Goal: Task Accomplishment & Management: Use online tool/utility

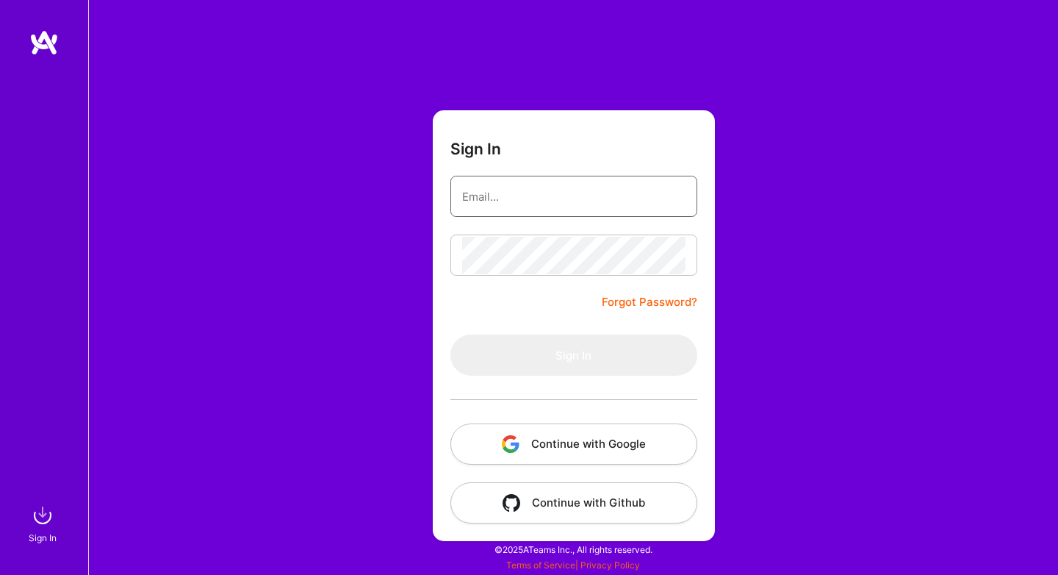
type input "jwilkinsoneop@gmail.com"
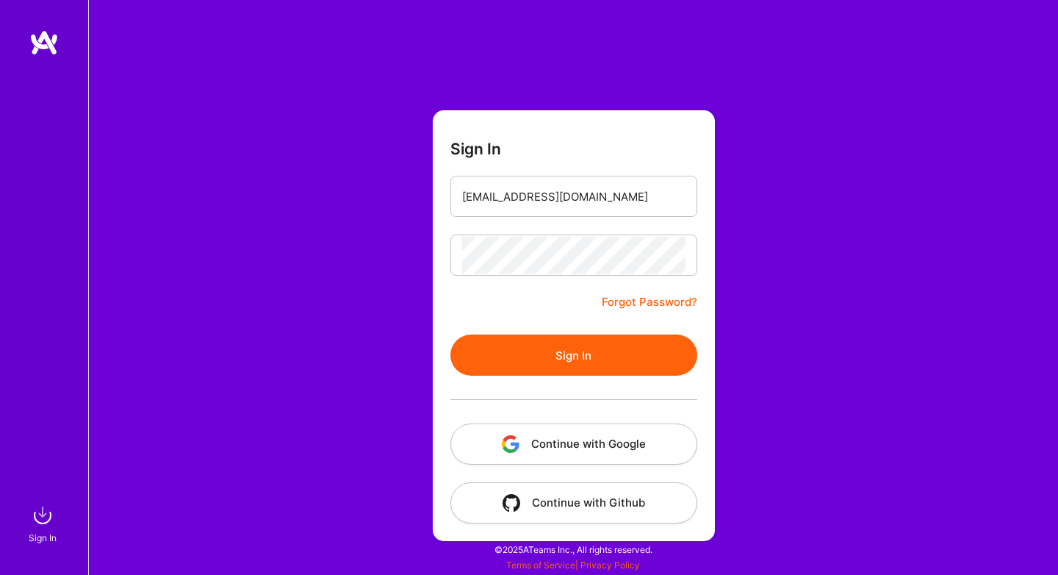
click at [556, 357] on button "Sign In" at bounding box center [574, 354] width 247 height 41
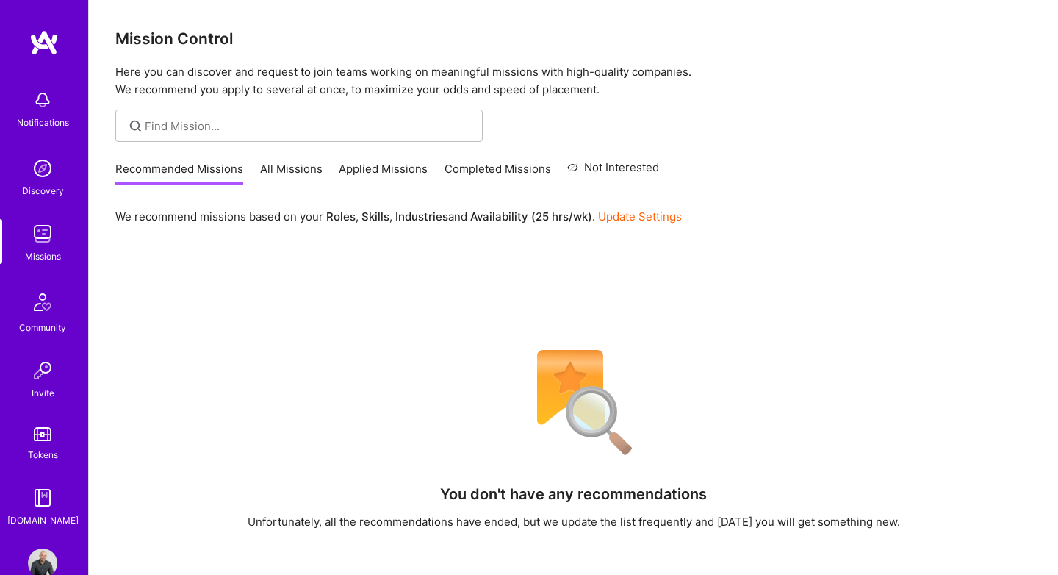
click at [278, 167] on link "All Missions" at bounding box center [291, 173] width 62 height 24
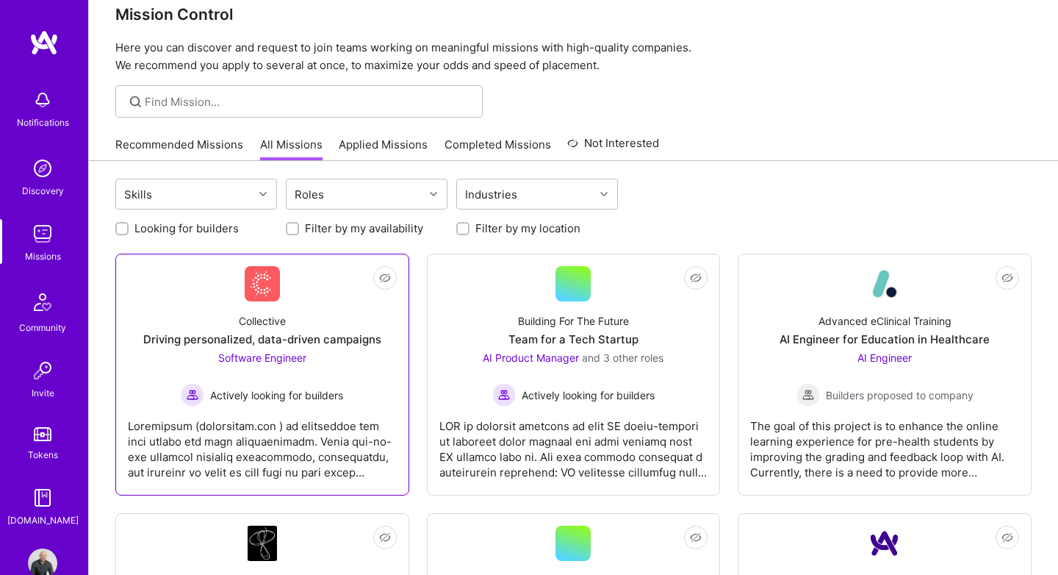
scroll to position [24, 0]
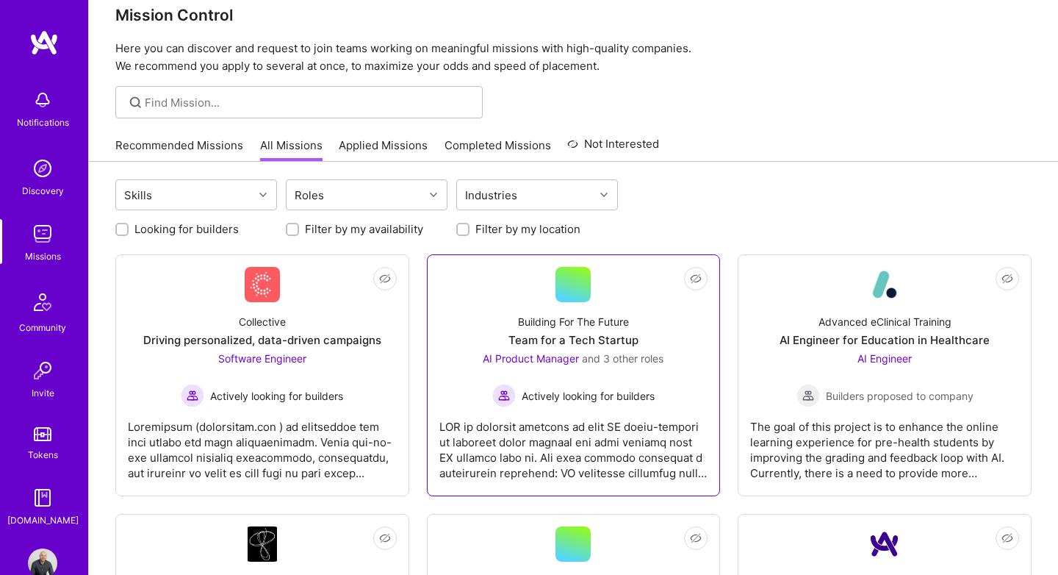
click at [595, 324] on div "Building For The Future" at bounding box center [573, 321] width 111 height 15
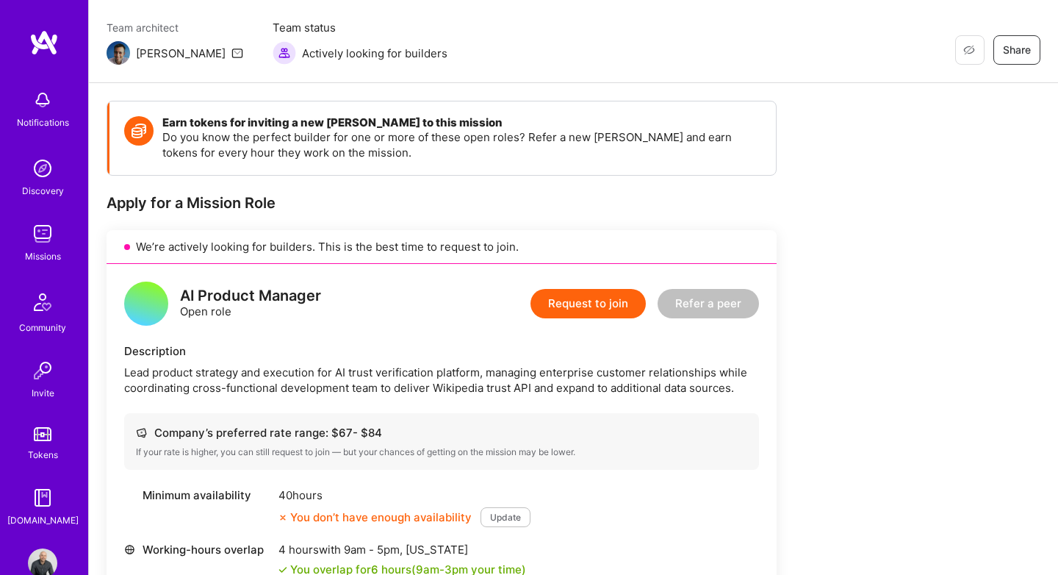
scroll to position [78, 0]
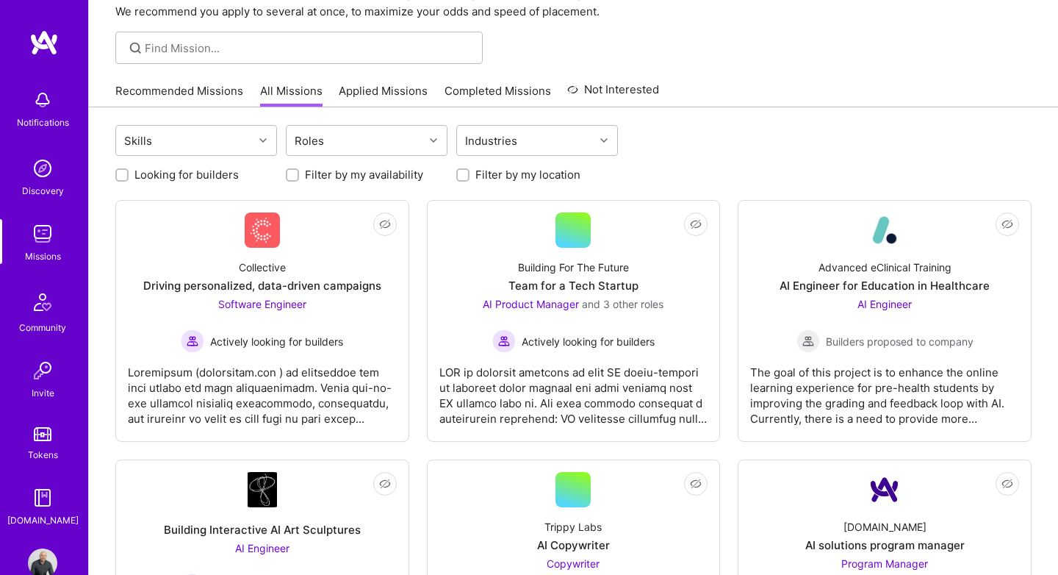
scroll to position [24, 0]
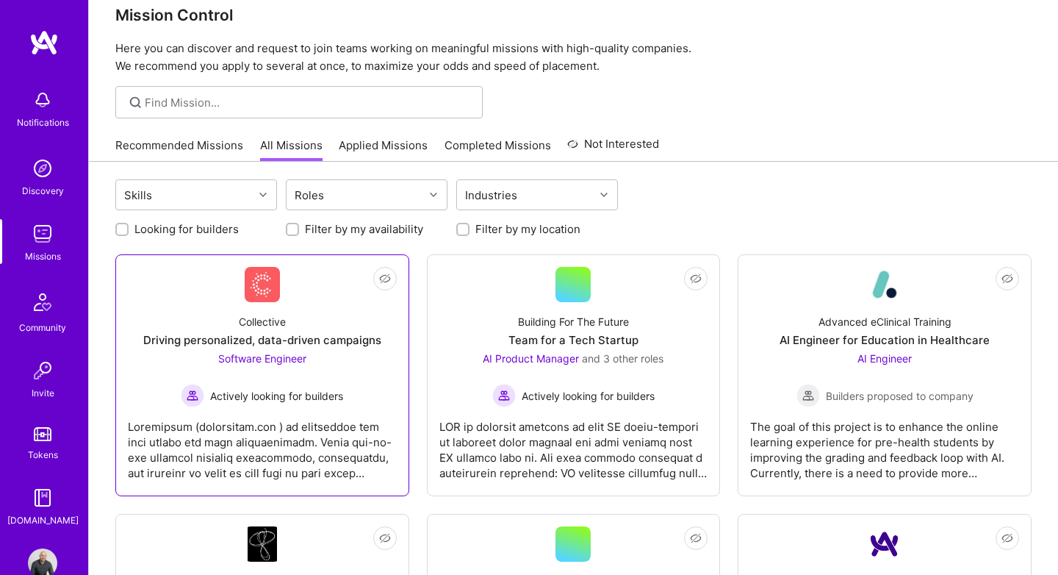
click at [335, 345] on div "Driving personalized, data-driven campaigns" at bounding box center [262, 339] width 238 height 15
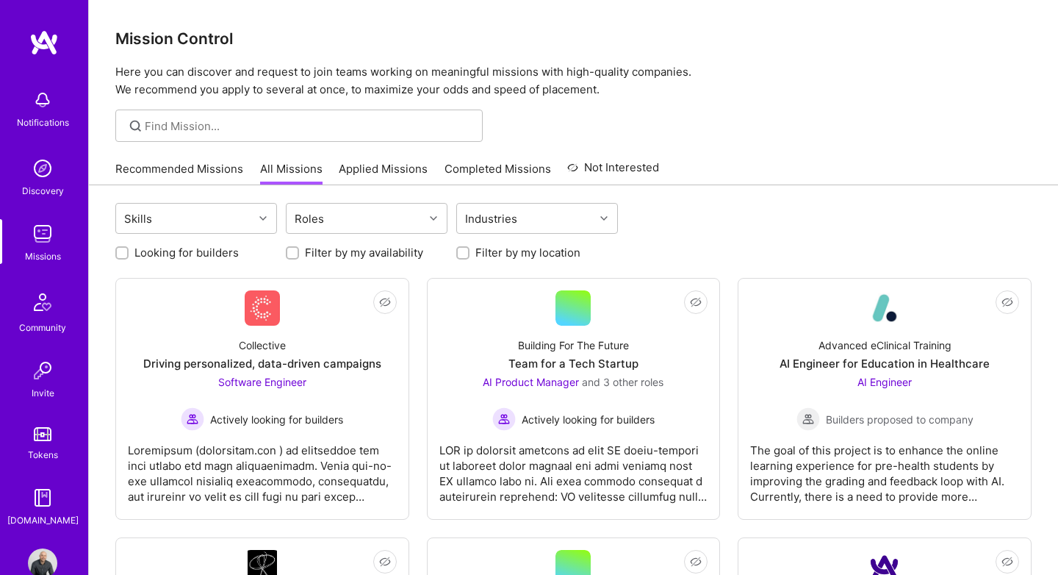
scroll to position [24, 0]
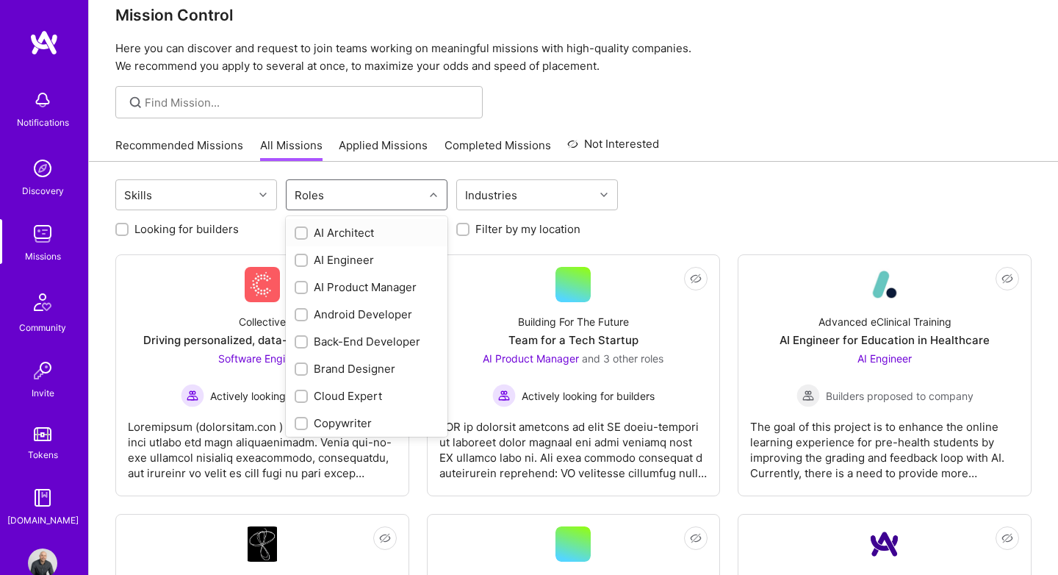
click at [364, 201] on div "Roles" at bounding box center [355, 194] width 137 height 29
click at [345, 282] on div "AI Product Manager" at bounding box center [367, 286] width 144 height 15
checkbox input "true"
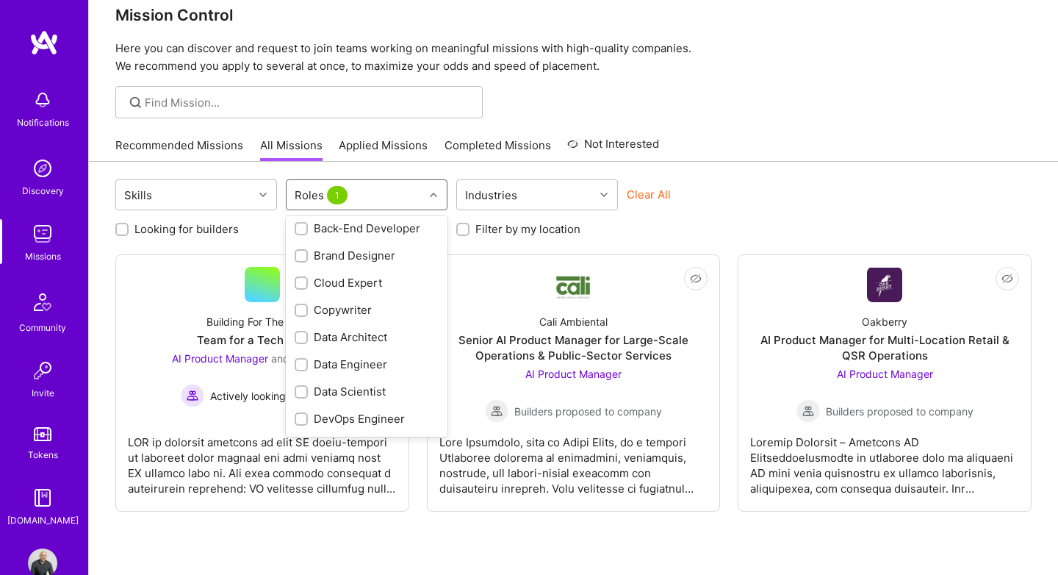
scroll to position [157, 0]
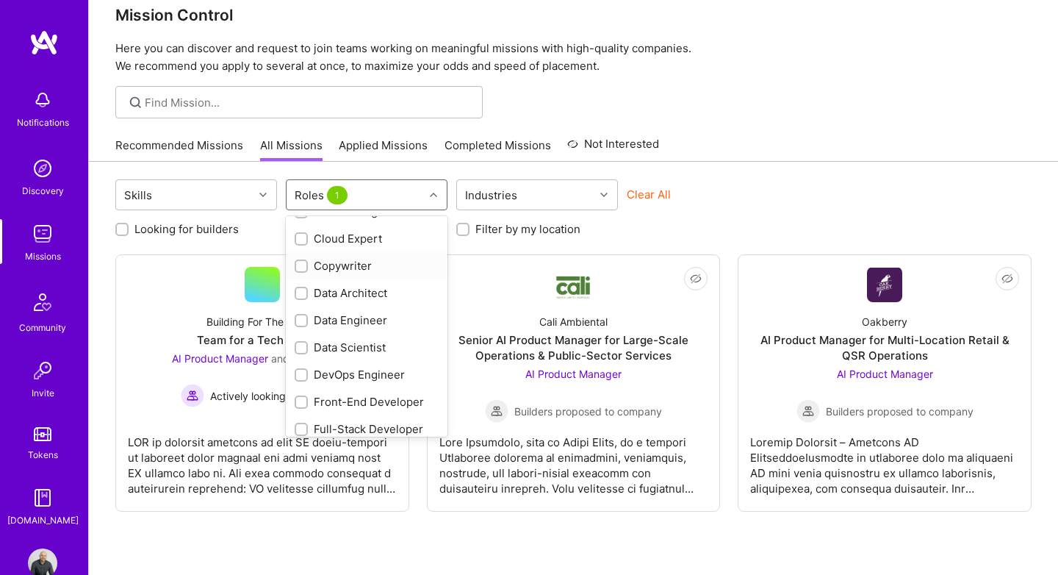
click at [350, 269] on div "Copywriter" at bounding box center [367, 265] width 144 height 15
checkbox input "true"
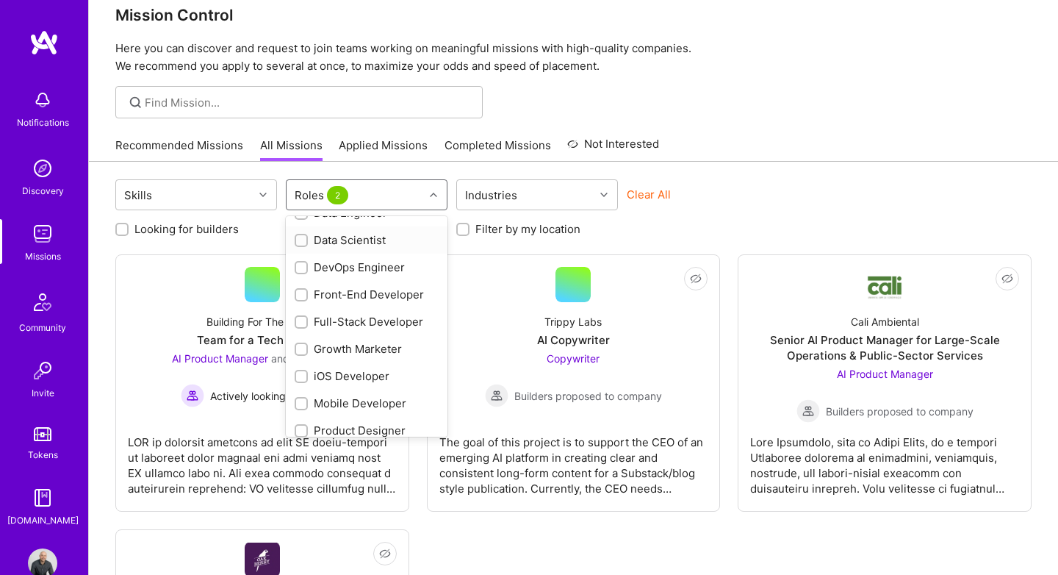
scroll to position [283, 0]
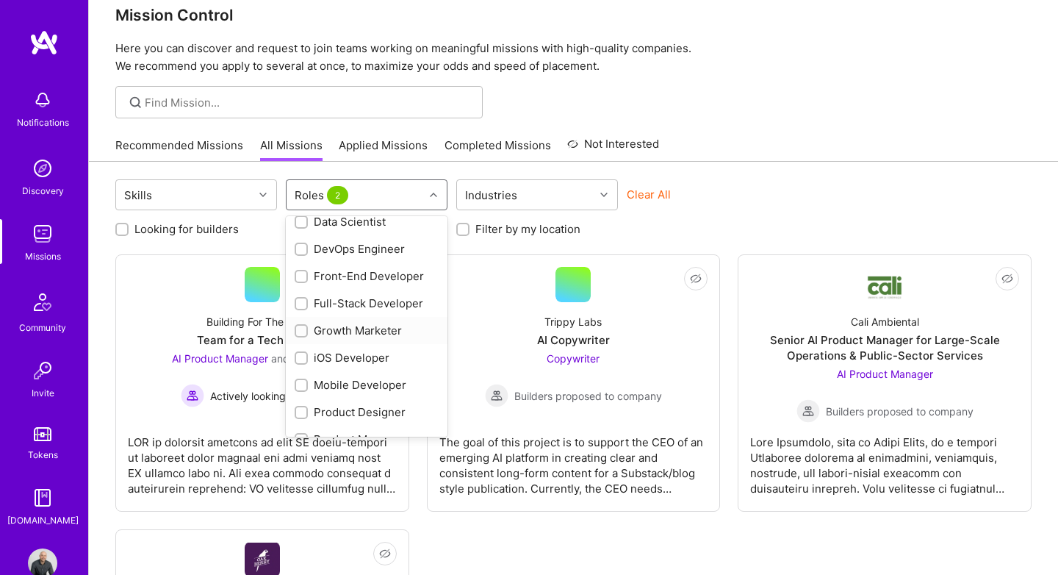
click at [345, 328] on div "Growth Marketer" at bounding box center [367, 330] width 144 height 15
checkbox input "true"
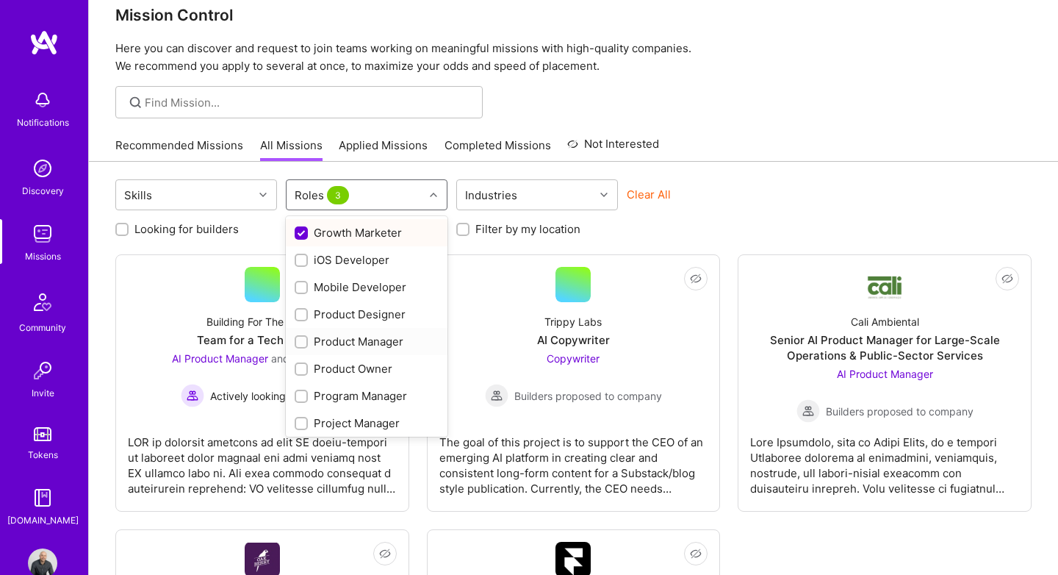
scroll to position [389, 0]
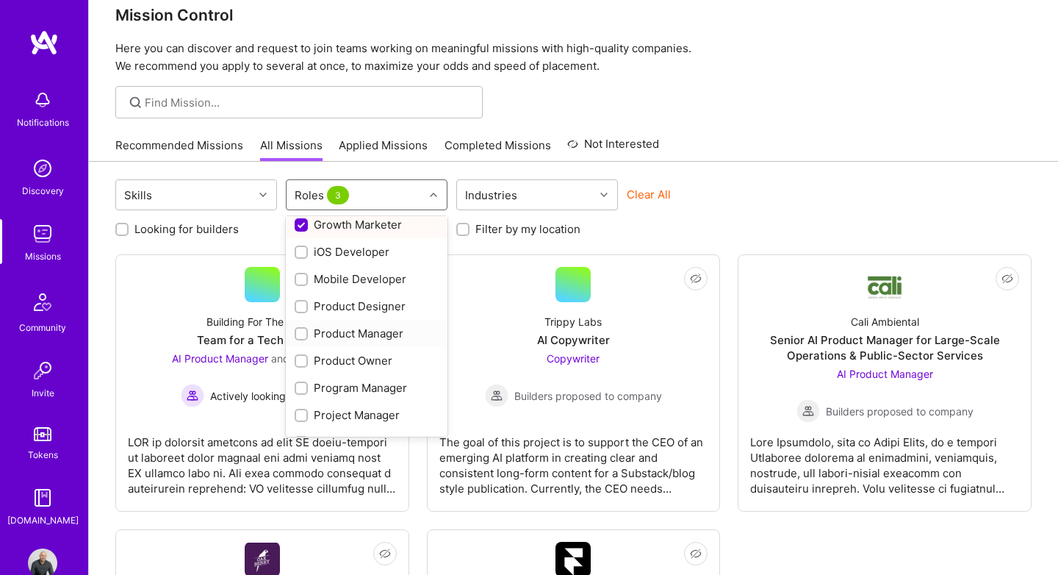
click at [352, 335] on div "Product Manager" at bounding box center [367, 333] width 144 height 15
checkbox input "true"
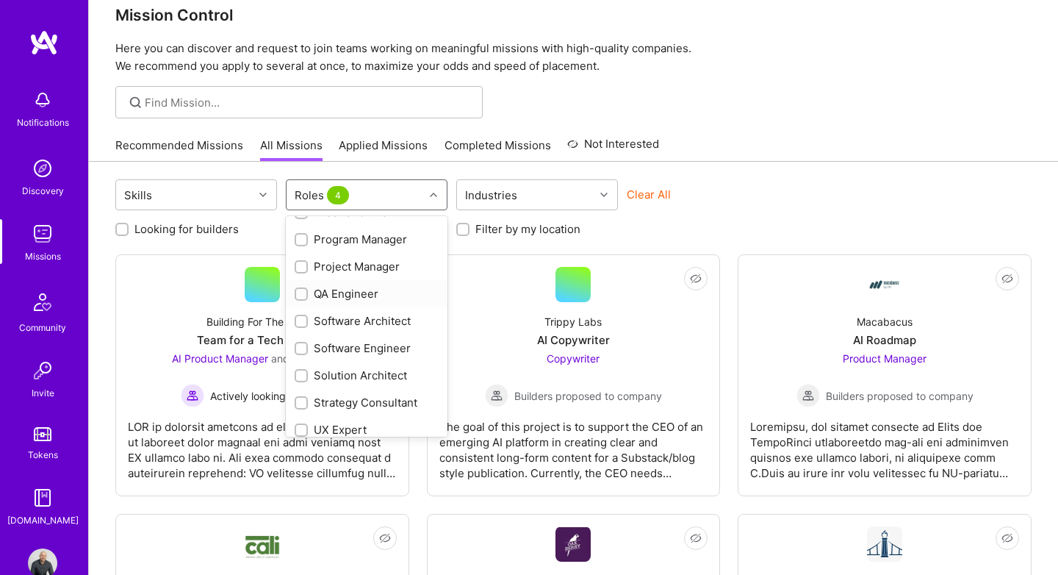
scroll to position [547, 0]
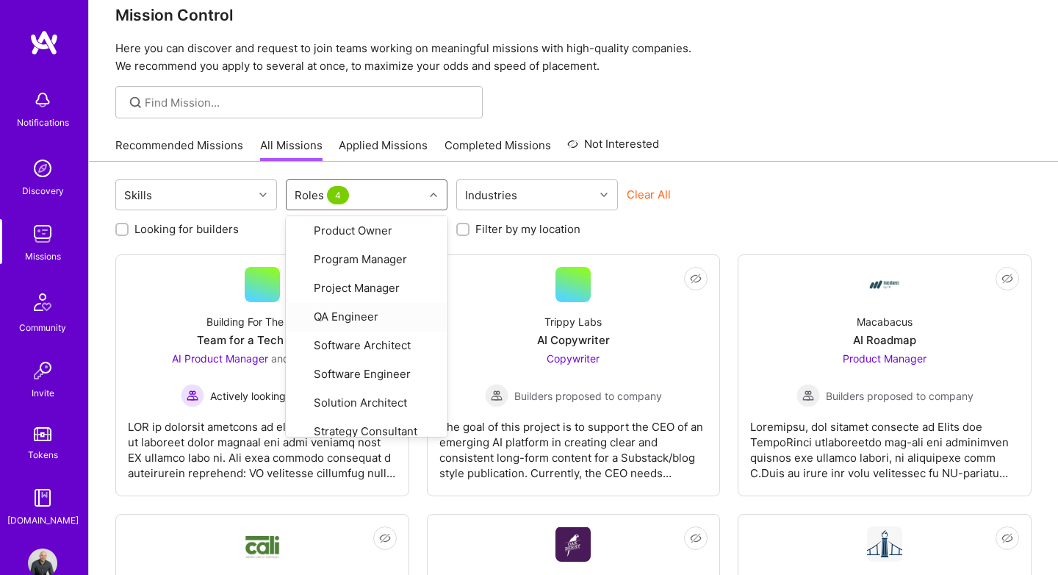
click at [823, 141] on div "Recommended Missions All Missions Applied Missions Completed Missions Not Inter…" at bounding box center [573, 145] width 917 height 32
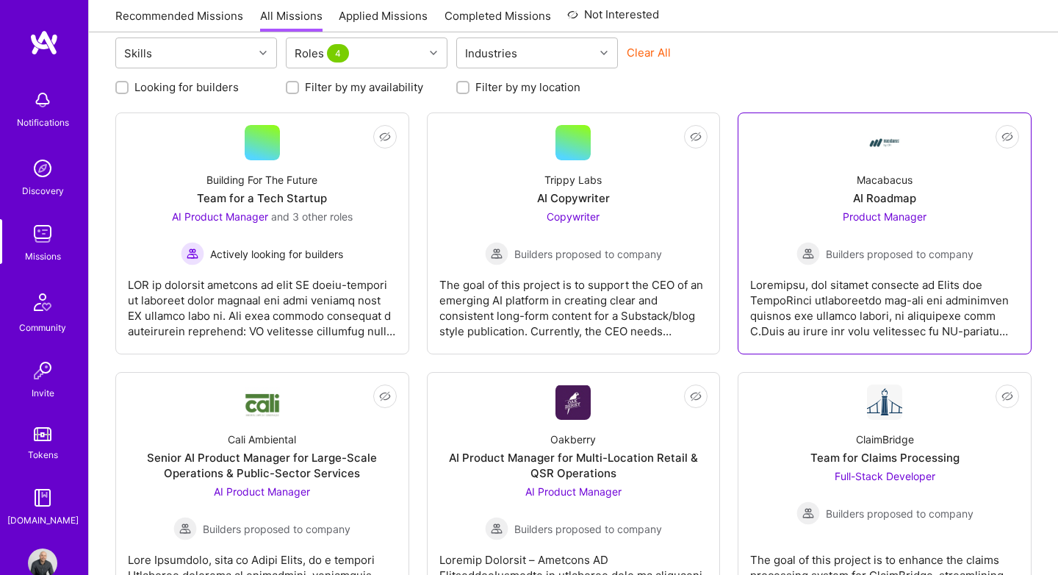
scroll to position [170, 0]
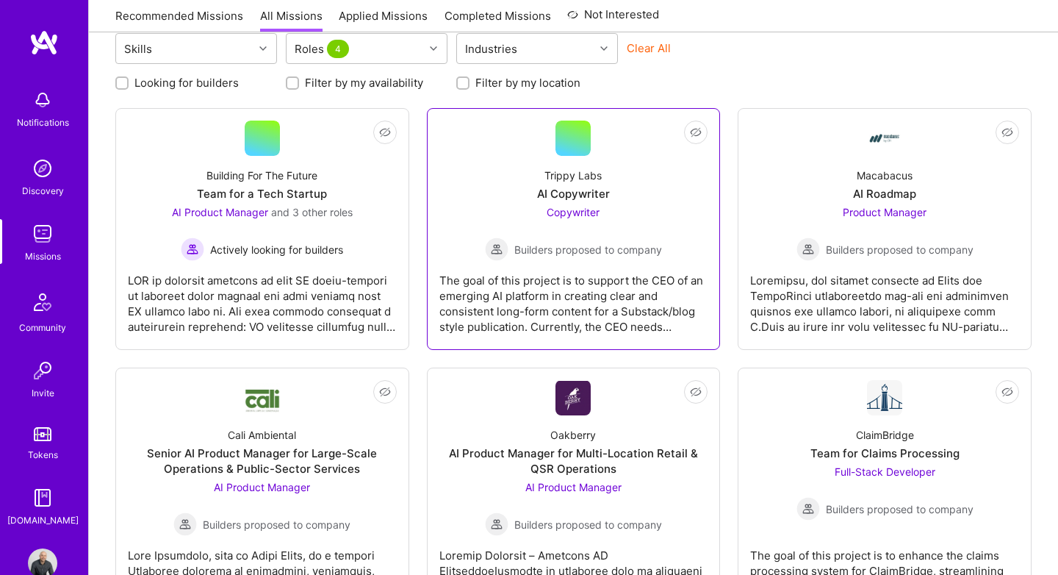
click at [582, 196] on div "AI Copywriter" at bounding box center [573, 193] width 73 height 15
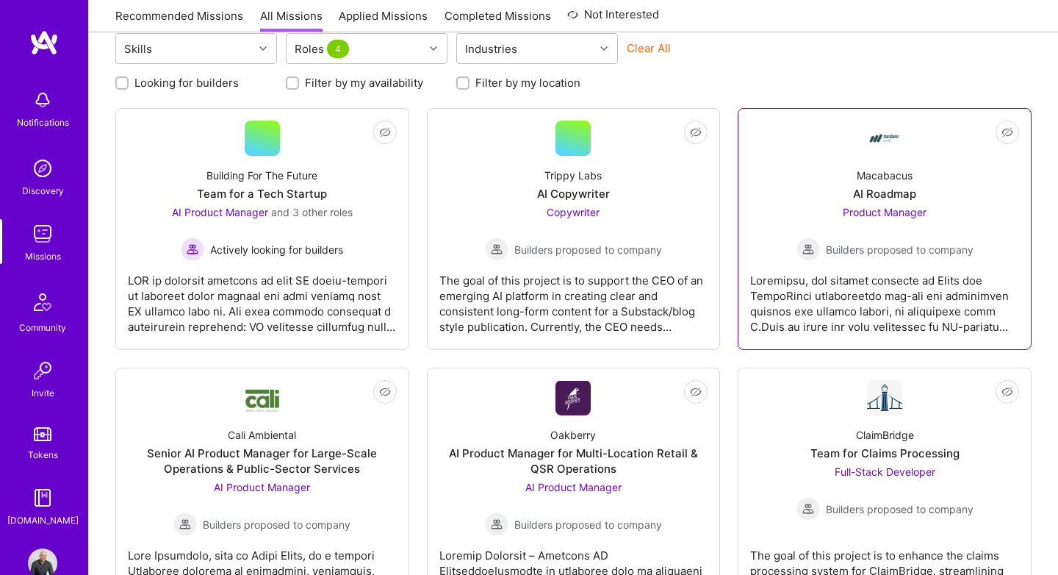
click at [884, 196] on div "AI Roadmap" at bounding box center [884, 193] width 63 height 15
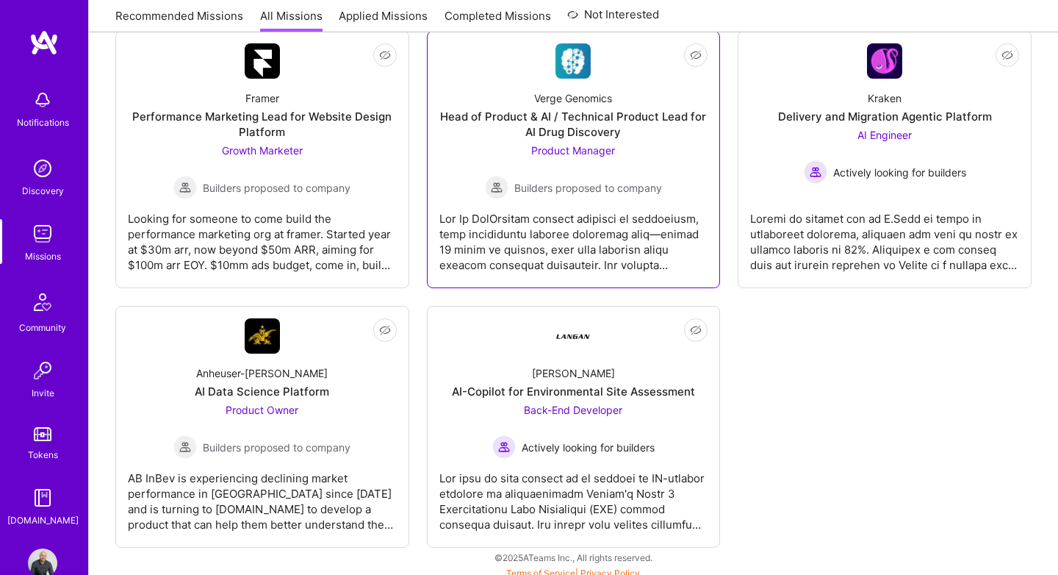
scroll to position [784, 0]
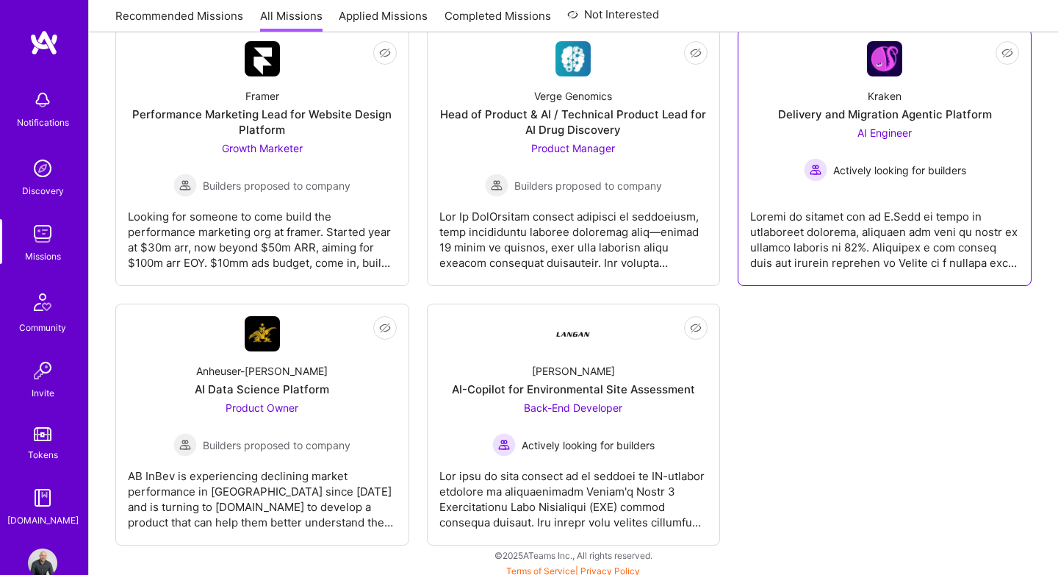
click at [853, 105] on div "Kraken Delivery and Migration Agentic Platform AI Engineer Actively looking for…" at bounding box center [884, 128] width 269 height 105
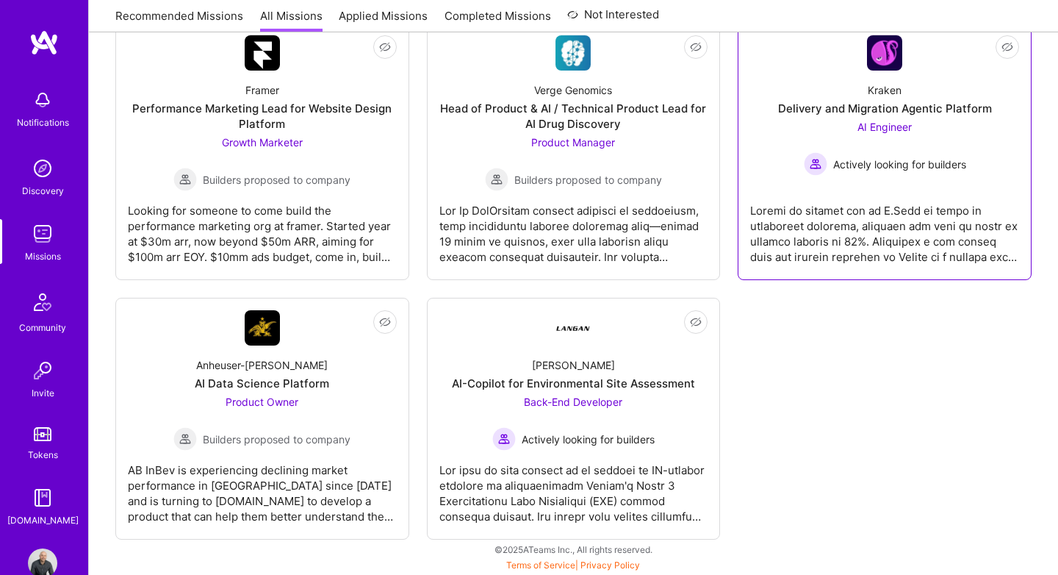
scroll to position [0, 0]
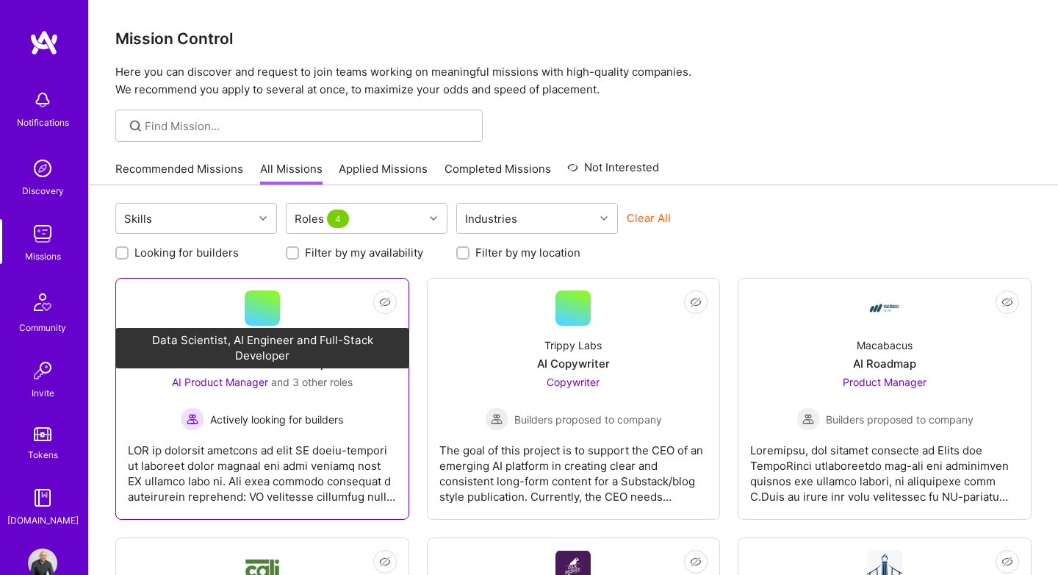
click at [262, 376] on span "AI Product Manager" at bounding box center [220, 382] width 96 height 12
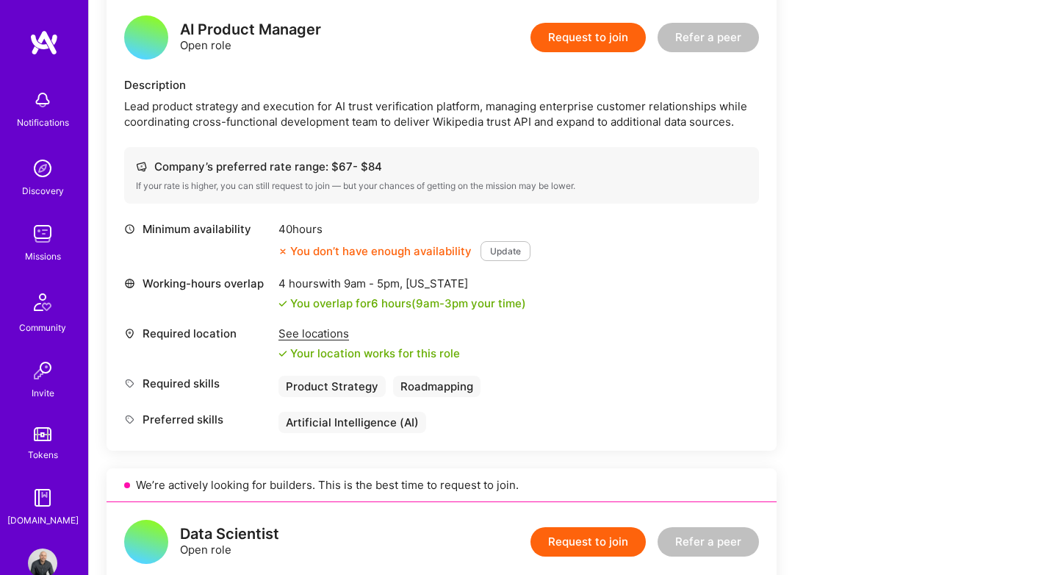
scroll to position [398, 0]
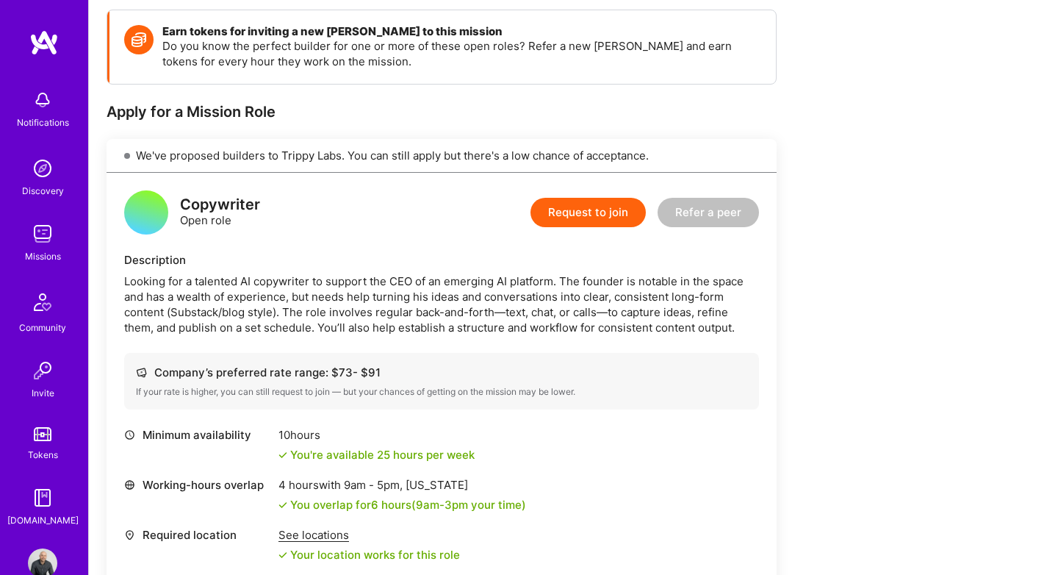
scroll to position [203, 0]
